Goal: Navigation & Orientation: Find specific page/section

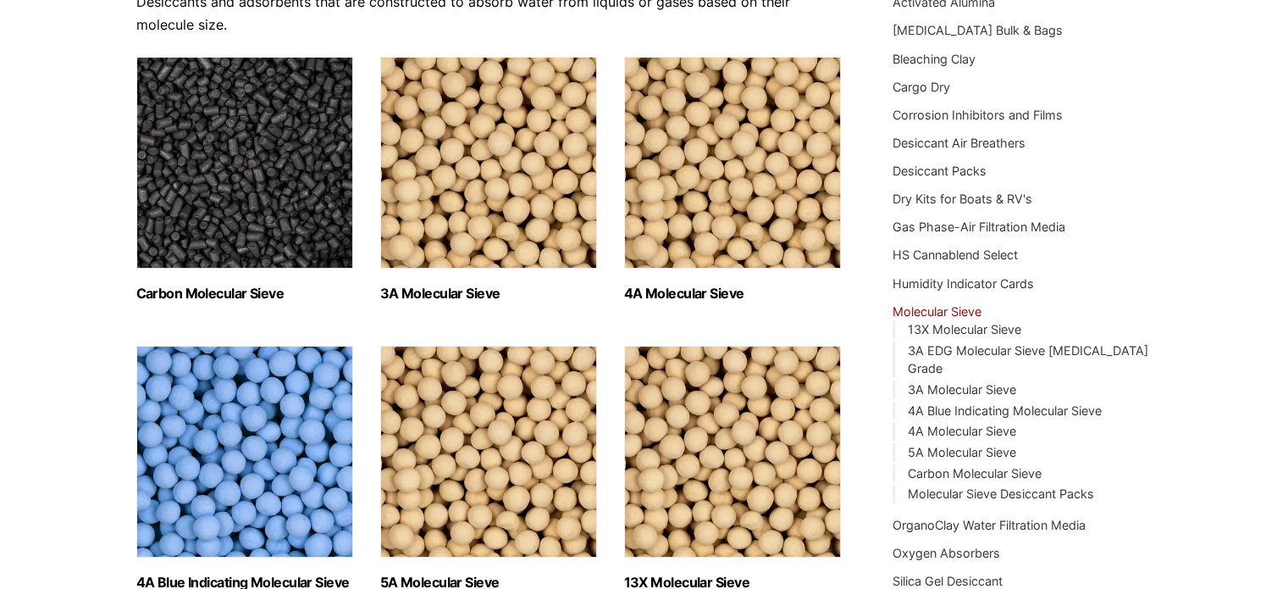
scroll to position [254, 0]
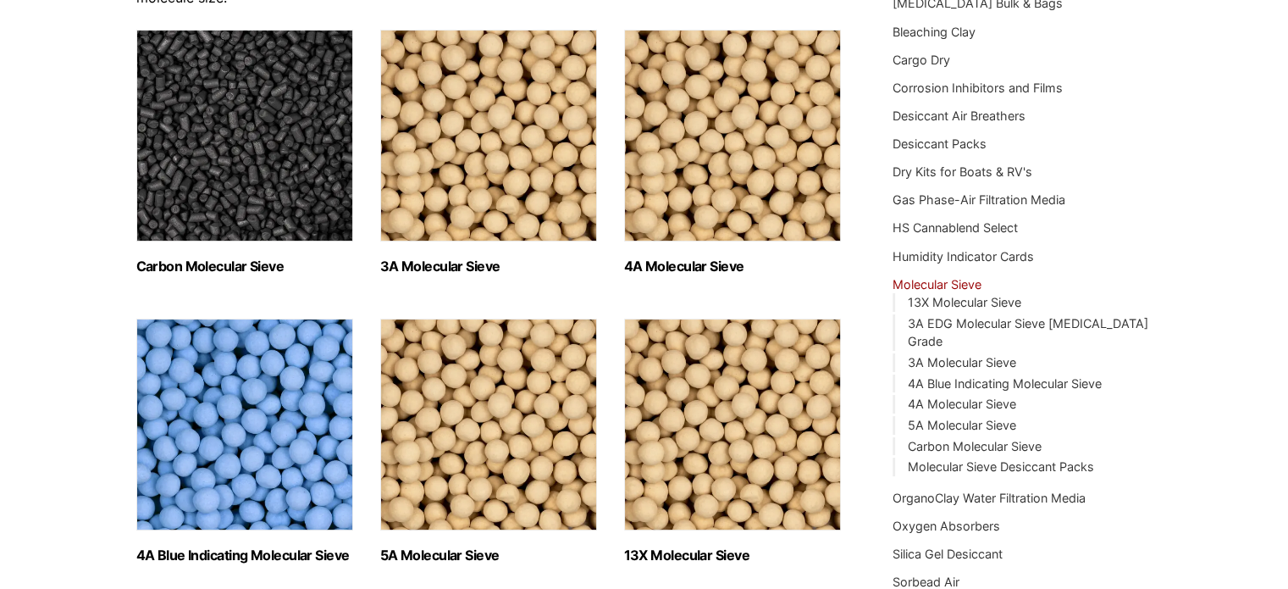
click at [252, 421] on img "Visit product category 4A Blue Indicating Molecular Sieve" at bounding box center [244, 424] width 217 height 212
click at [679, 185] on img "Visit product category 4A Molecular Sieve" at bounding box center [732, 136] width 217 height 212
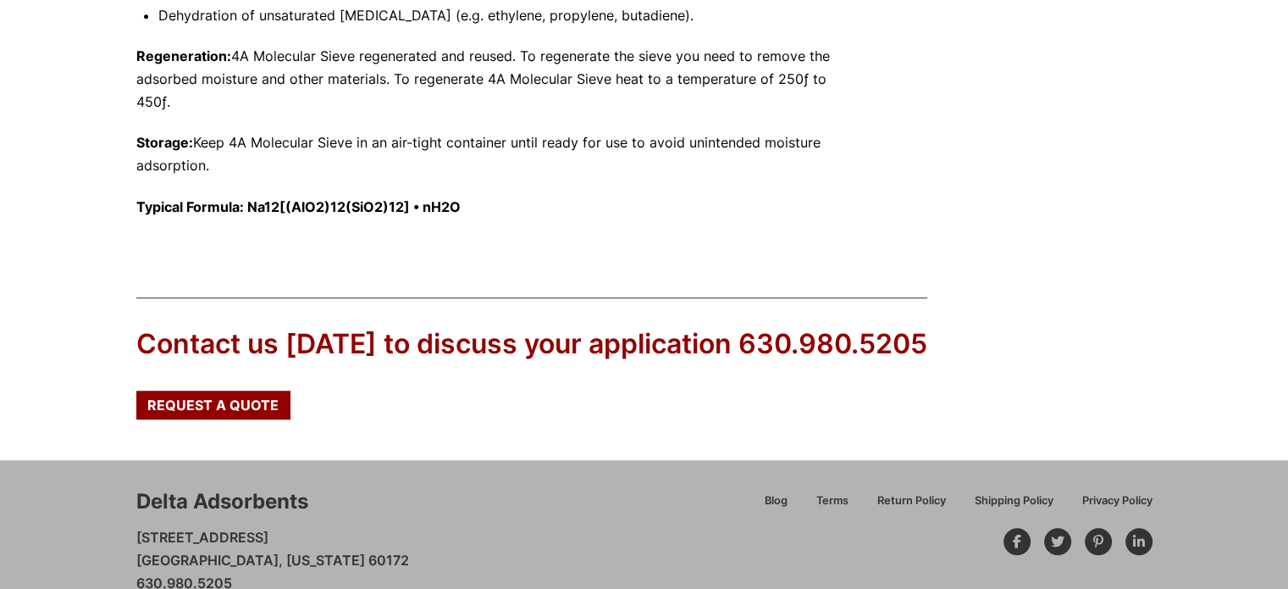
scroll to position [1016, 0]
